Goal: Transaction & Acquisition: Purchase product/service

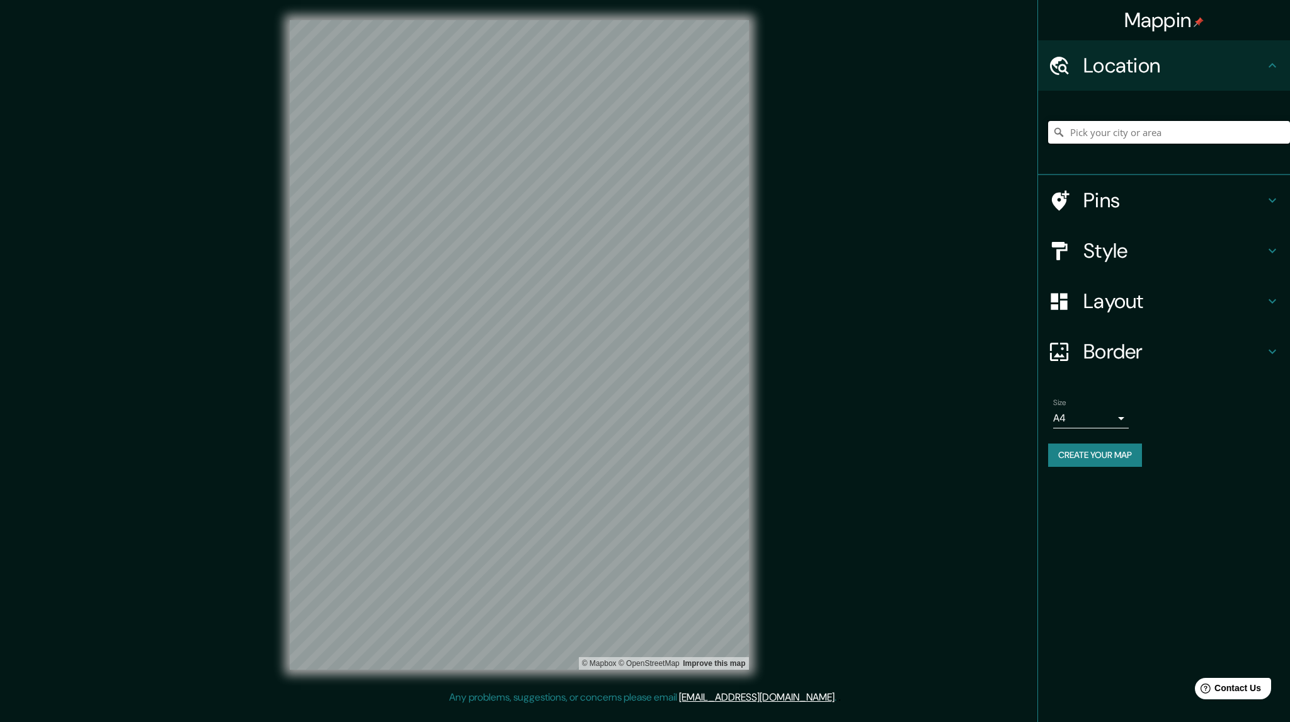
click at [1115, 139] on input "Pick your city or area" at bounding box center [1169, 132] width 242 height 23
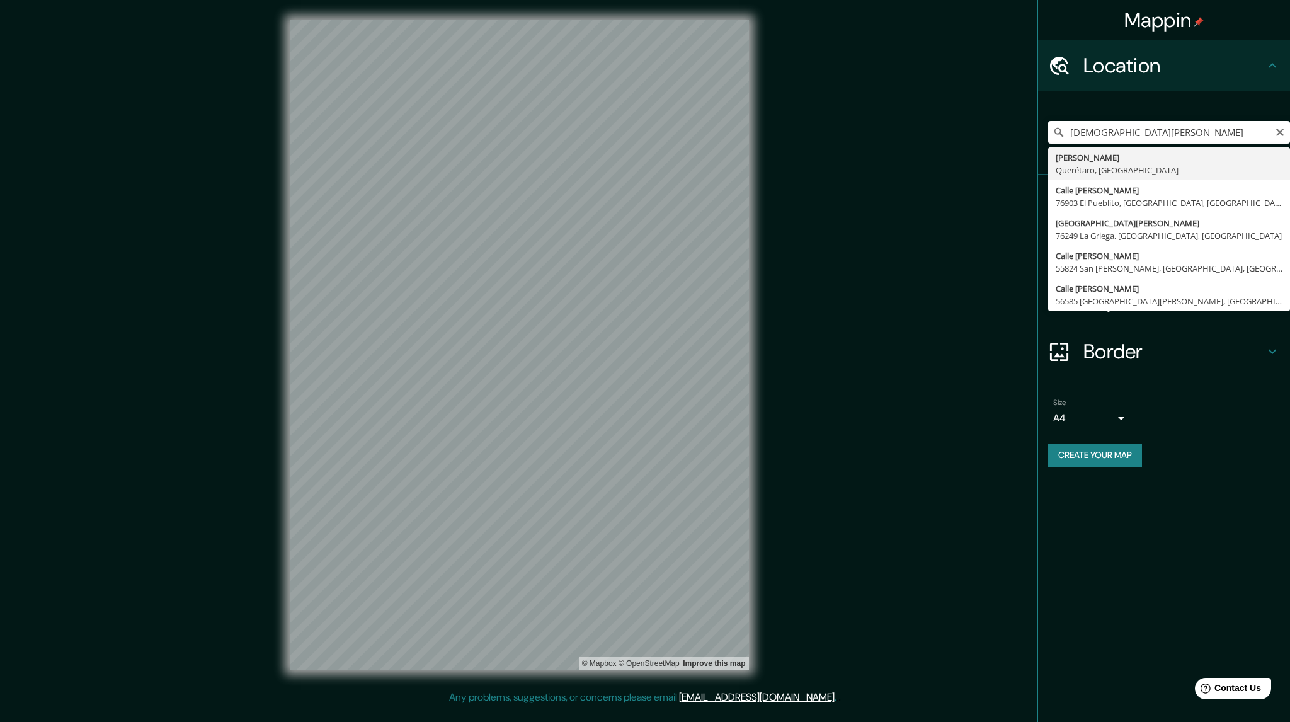
type input "Jesús María, Querétaro, México"
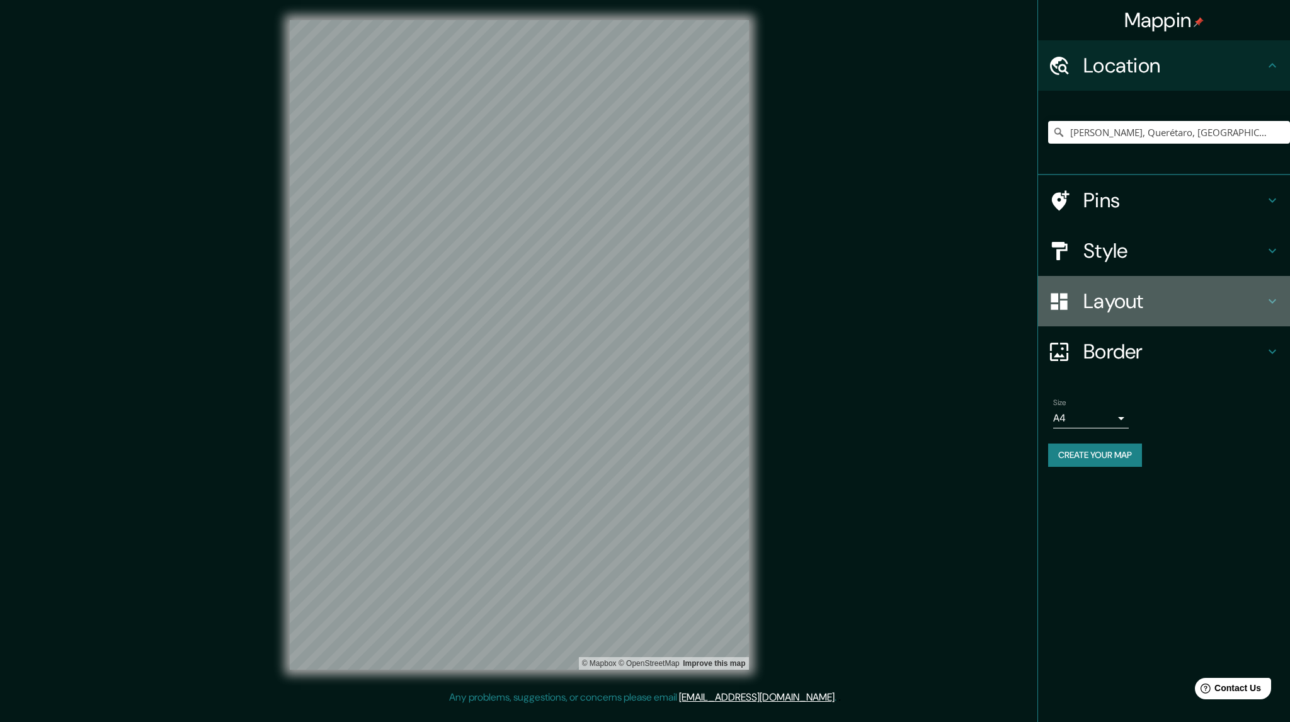
click at [1271, 300] on icon at bounding box center [1272, 300] width 15 height 15
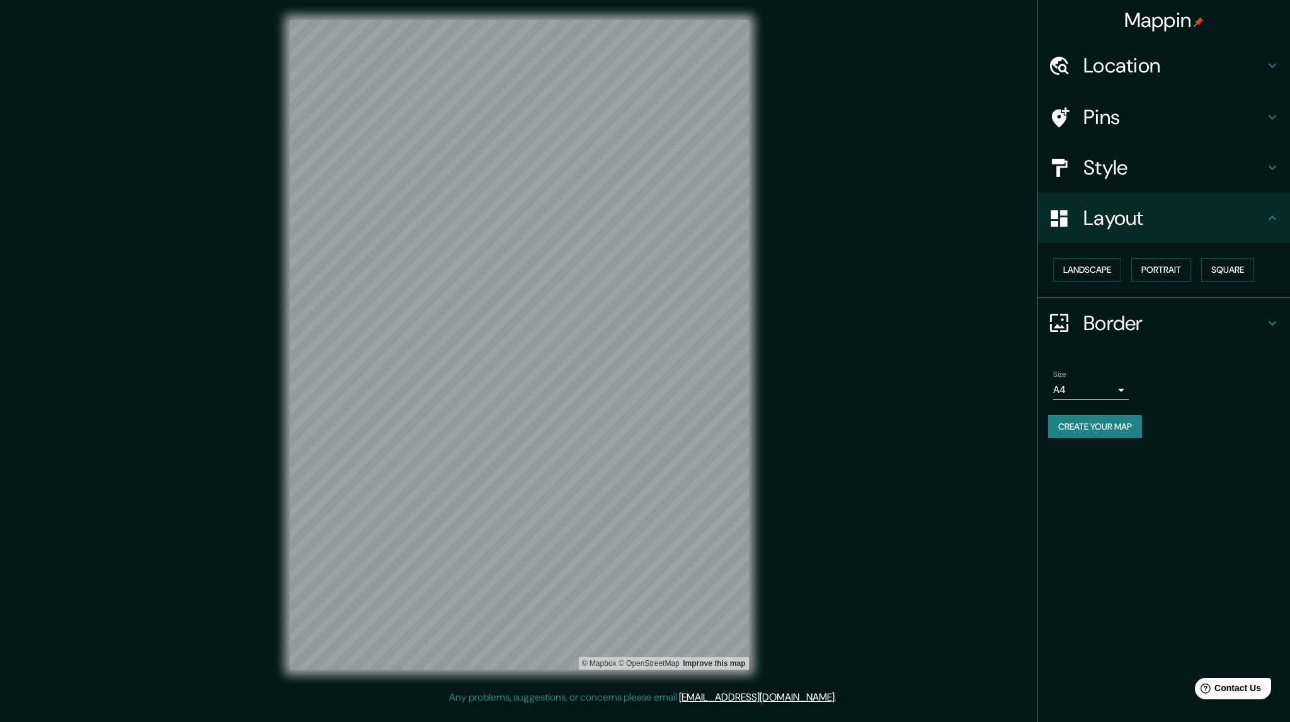
click at [1252, 307] on div "Border" at bounding box center [1164, 323] width 252 height 50
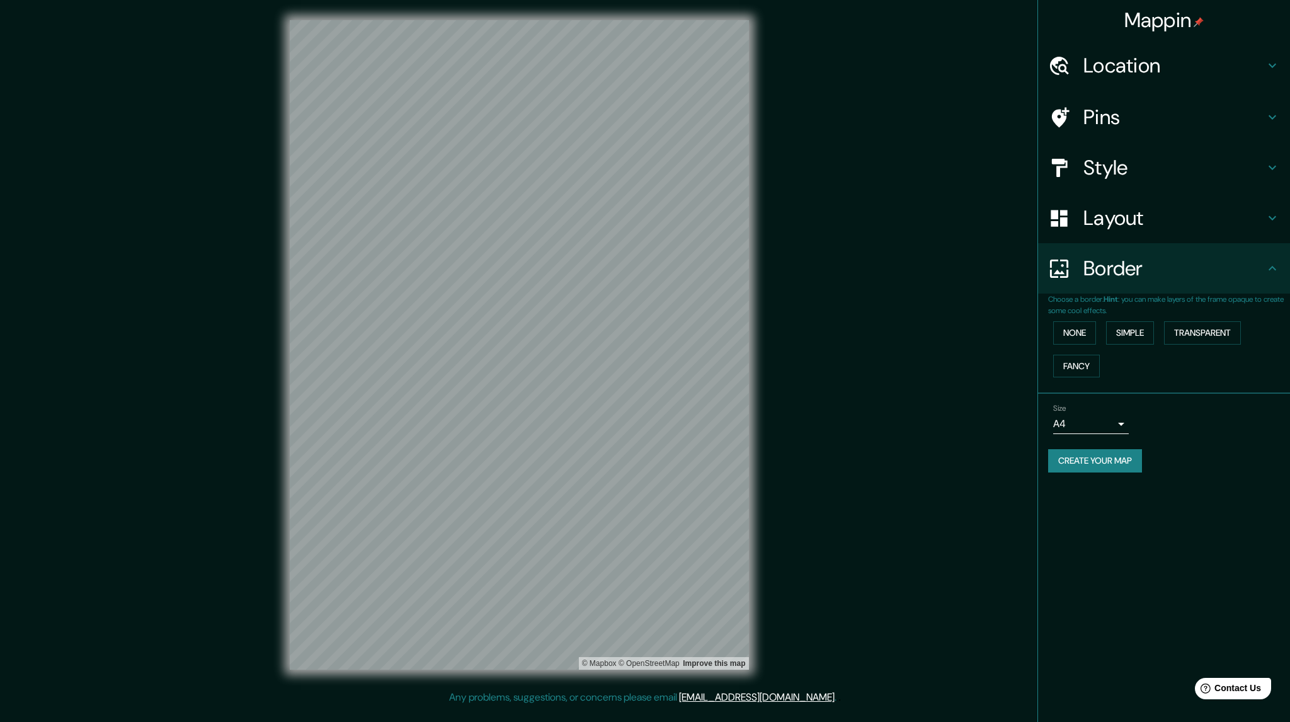
click at [1252, 307] on p "Choose a border. Hint : you can make layers of the frame opaque to create some …" at bounding box center [1169, 304] width 242 height 23
click at [1149, 275] on h4 "Border" at bounding box center [1173, 268] width 181 height 25
click at [1064, 111] on icon at bounding box center [1061, 117] width 18 height 20
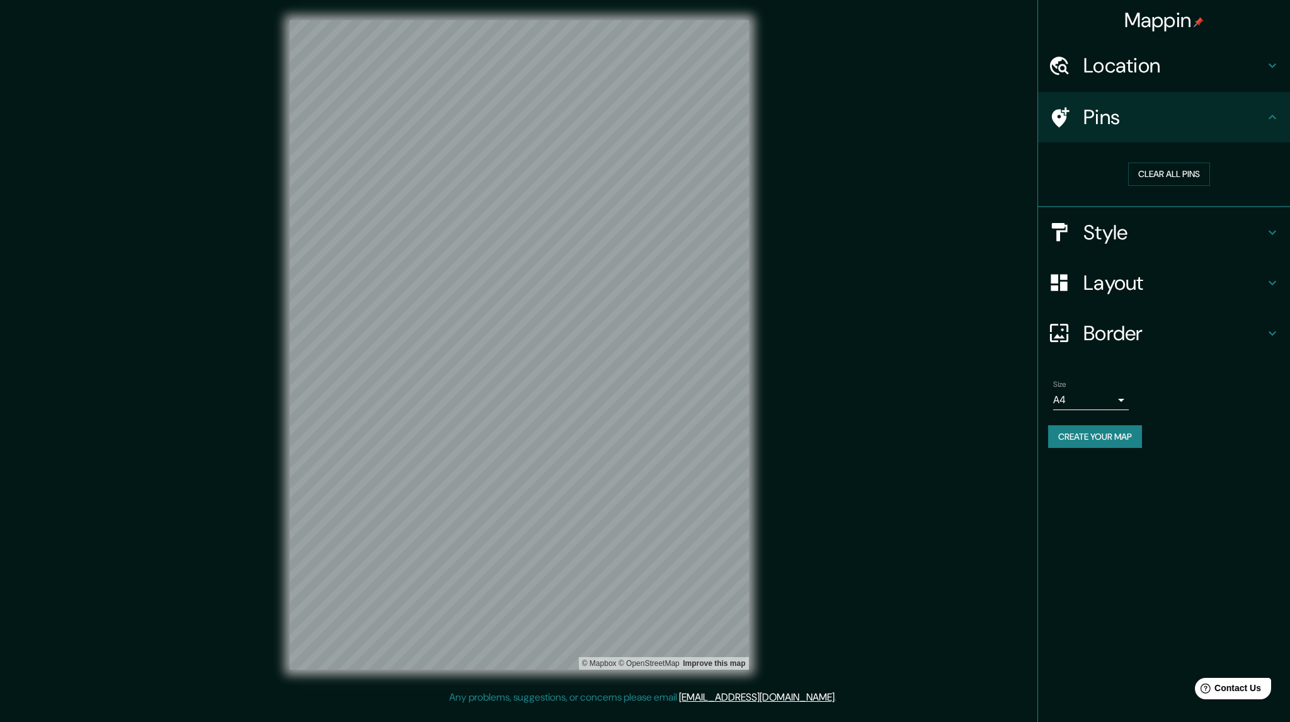
click at [1202, 56] on h4 "Location" at bounding box center [1173, 65] width 181 height 25
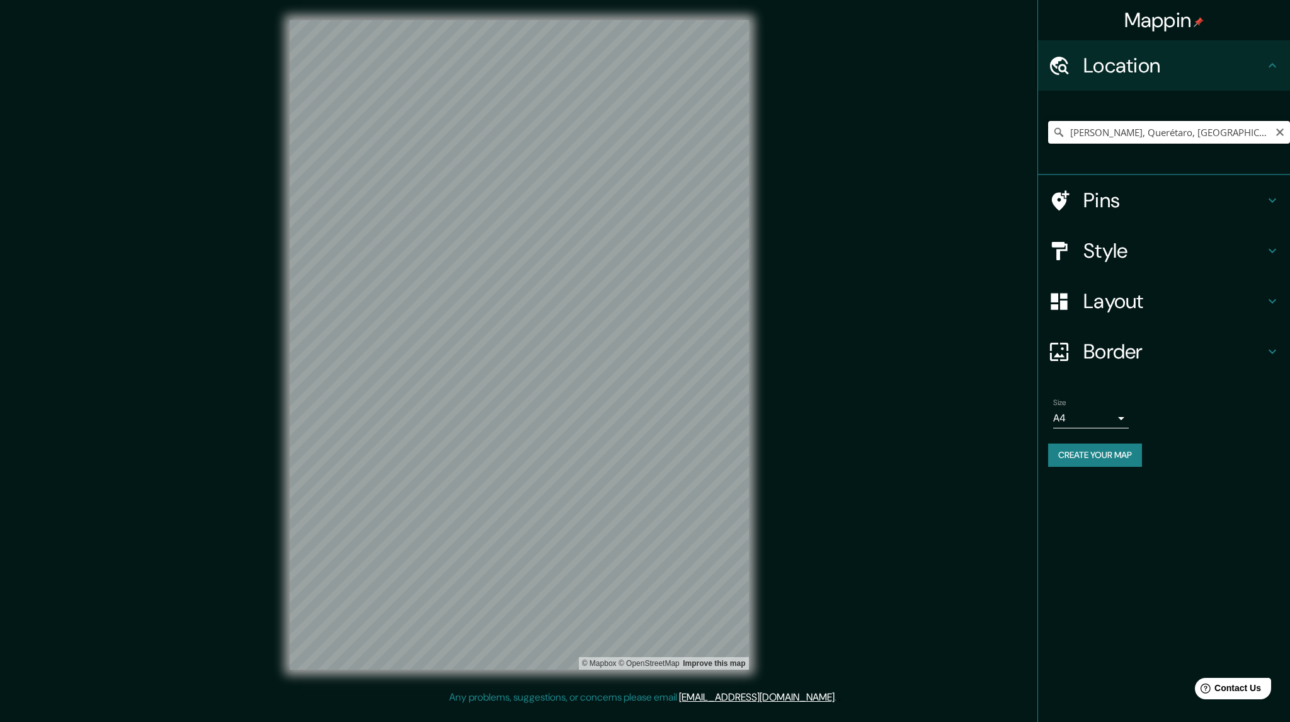
click at [1177, 130] on input "Jesús María, Querétaro, México" at bounding box center [1169, 132] width 242 height 23
click at [1260, 132] on input "Jesús María, Querétaro, México" at bounding box center [1169, 132] width 242 height 23
click at [1096, 455] on button "Create your map" at bounding box center [1095, 454] width 94 height 23
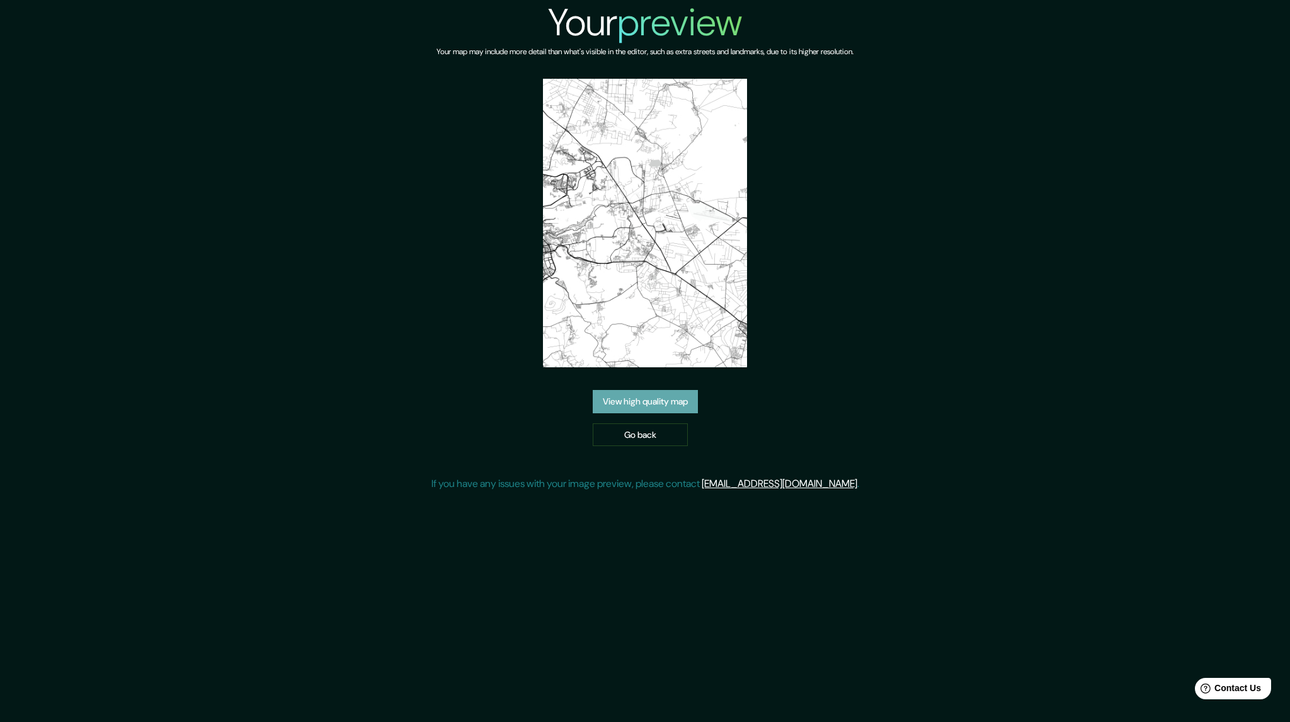
click at [665, 406] on link "View high quality map" at bounding box center [645, 401] width 105 height 23
